Goal: Use online tool/utility: Utilize a website feature to perform a specific function

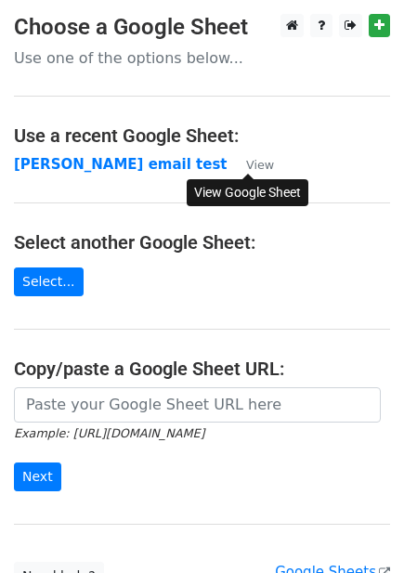
click at [268, 163] on small "View" at bounding box center [260, 165] width 28 height 14
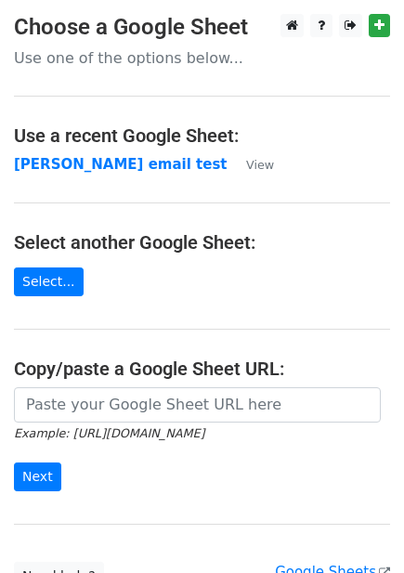
click at [189, 297] on main "Choose a Google Sheet Use one of the options below... Use a recent Google Sheet…" at bounding box center [202, 302] width 404 height 577
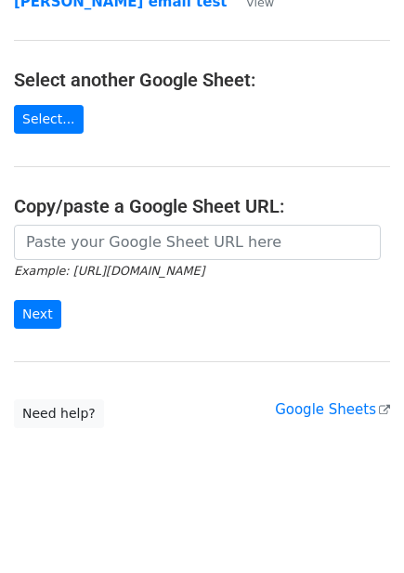
scroll to position [165, 0]
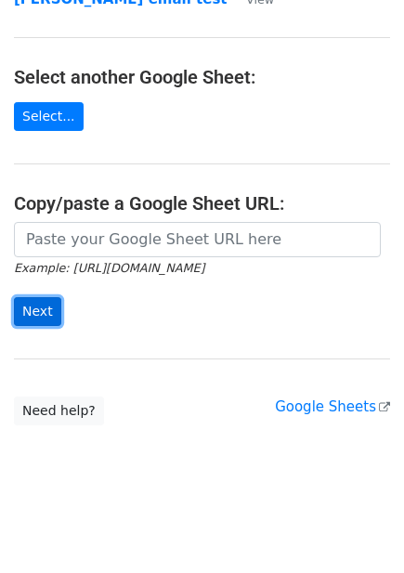
click at [31, 317] on input "Next" at bounding box center [37, 311] width 47 height 29
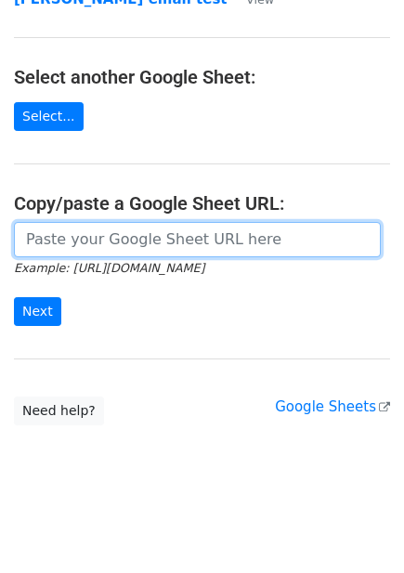
click at [79, 241] on input "url" at bounding box center [197, 239] width 367 height 35
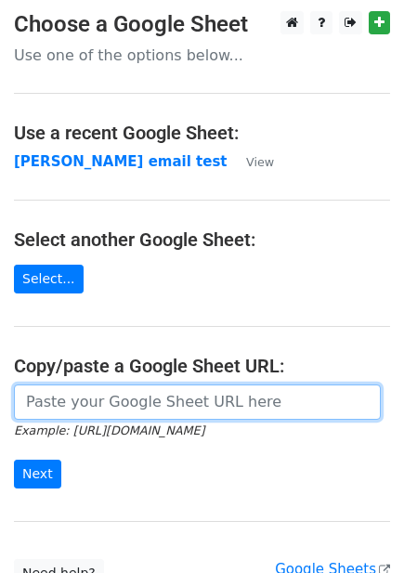
scroll to position [0, 0]
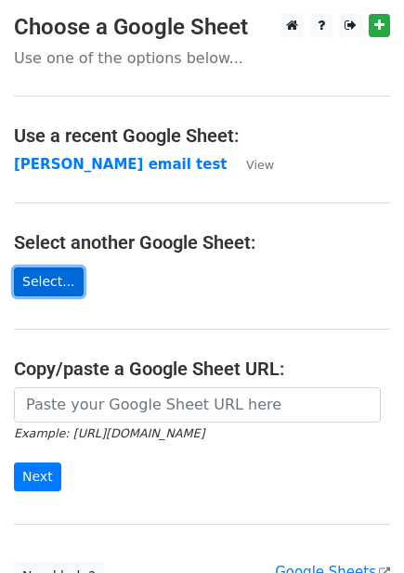
click at [47, 283] on link "Select..." at bounding box center [49, 281] width 70 height 29
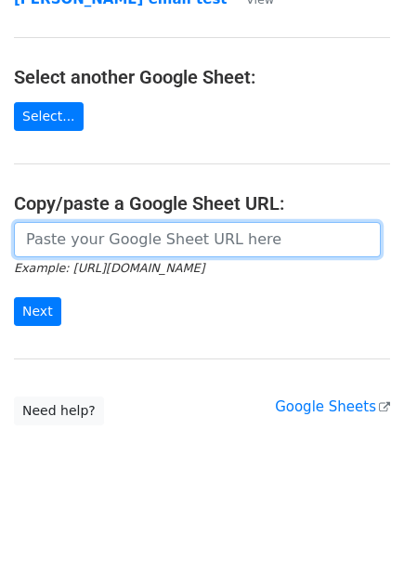
click at [91, 249] on input "url" at bounding box center [197, 239] width 367 height 35
type input "https://docs.google.com/spreadsheets/d/1ubJaHevF1_2vv3HtJ5DYyqmi9V3YOWfrUqCmze-…"
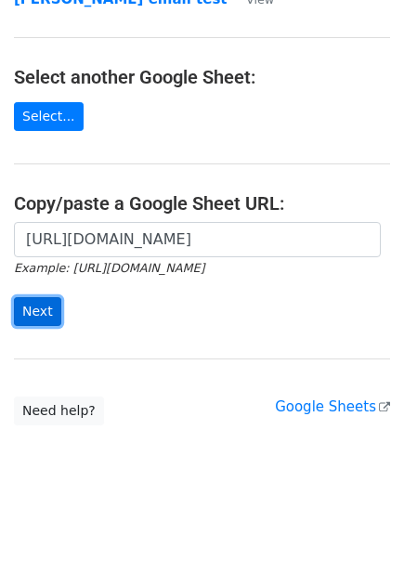
click at [46, 317] on input "Next" at bounding box center [37, 311] width 47 height 29
